Goal: Transaction & Acquisition: Purchase product/service

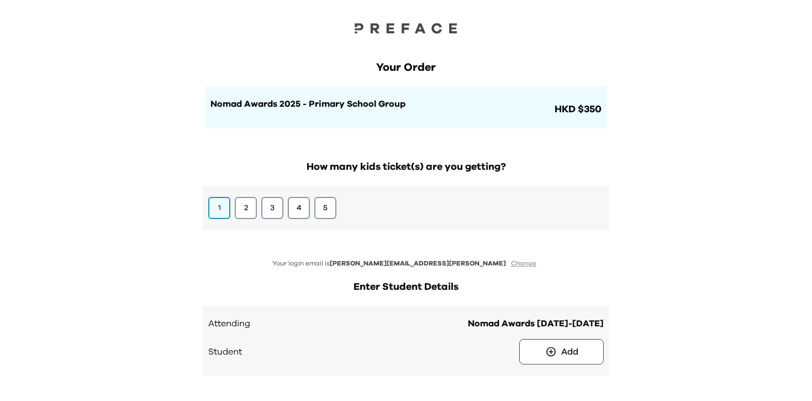
scroll to position [29, 0]
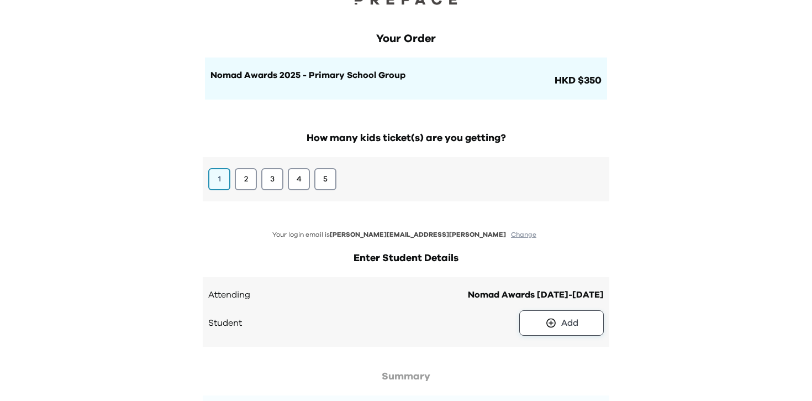
click at [541, 322] on button "Add" at bounding box center [561, 322] width 85 height 25
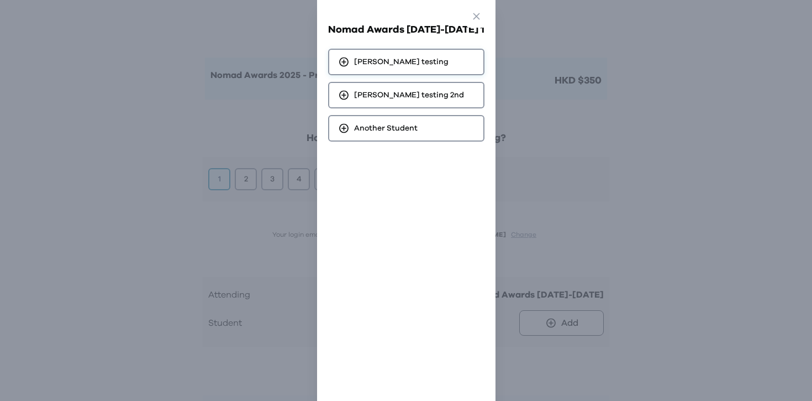
click at [435, 62] on div "kelvin testing" at bounding box center [406, 62] width 156 height 27
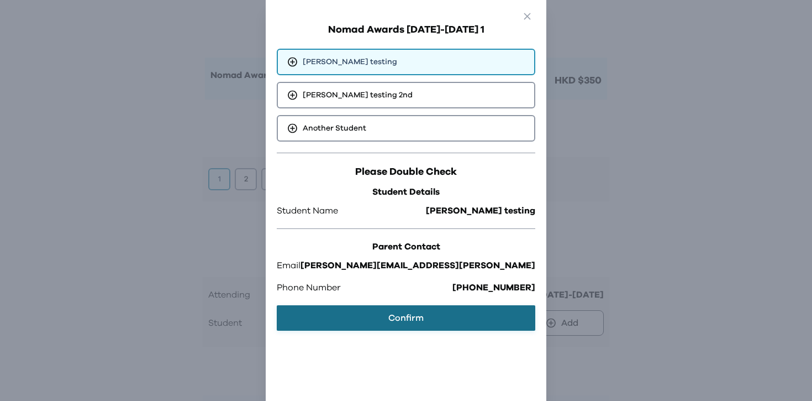
click at [430, 314] on button "Confirm" at bounding box center [406, 317] width 259 height 25
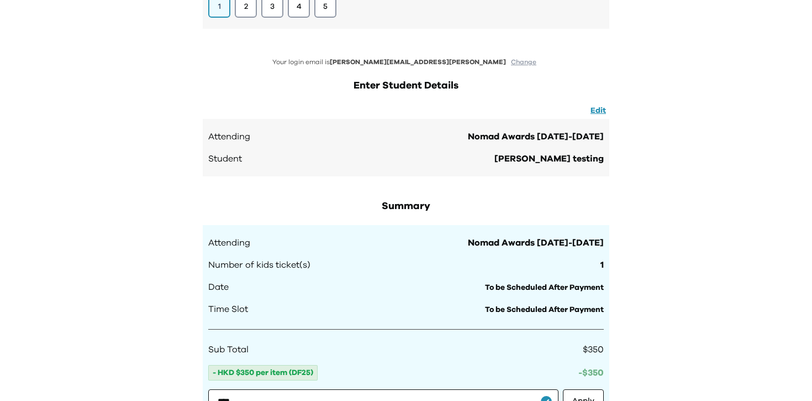
scroll to position [109, 0]
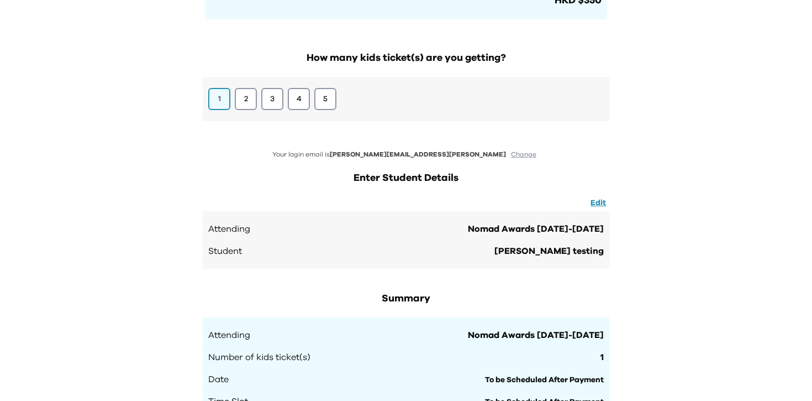
click at [619, 122] on div "Your Order Nomad Awards 2025 - Primary School Group HKD $350 How many kids tick…" at bounding box center [406, 297] width 812 height 813
